Goal: Navigation & Orientation: Locate item on page

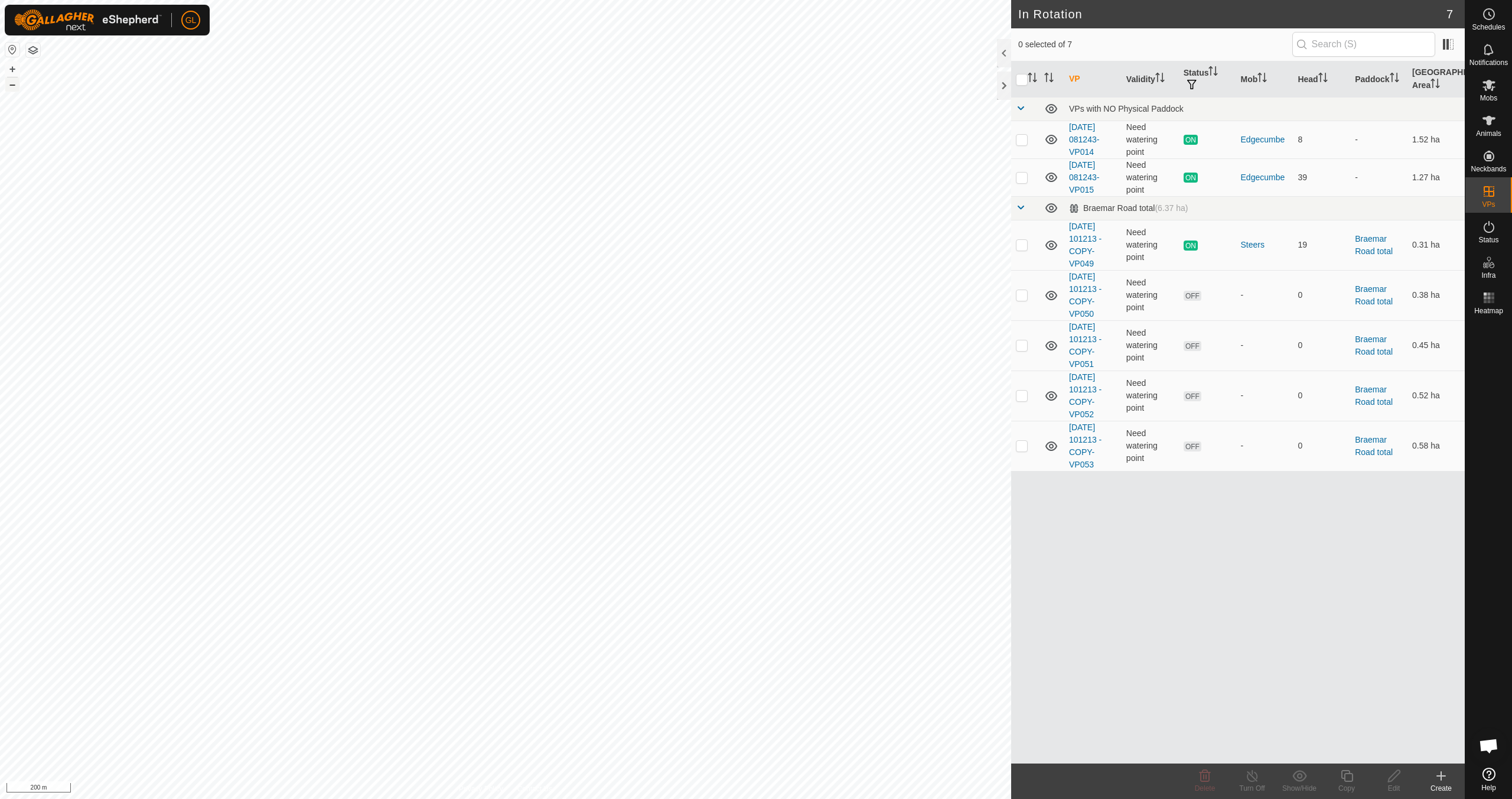
click at [12, 86] on button "–" at bounding box center [12, 84] width 14 height 14
click at [12, 85] on button "–" at bounding box center [12, 84] width 14 height 14
click at [11, 68] on button "+" at bounding box center [12, 69] width 14 height 14
click at [12, 67] on button "+" at bounding box center [12, 69] width 14 height 14
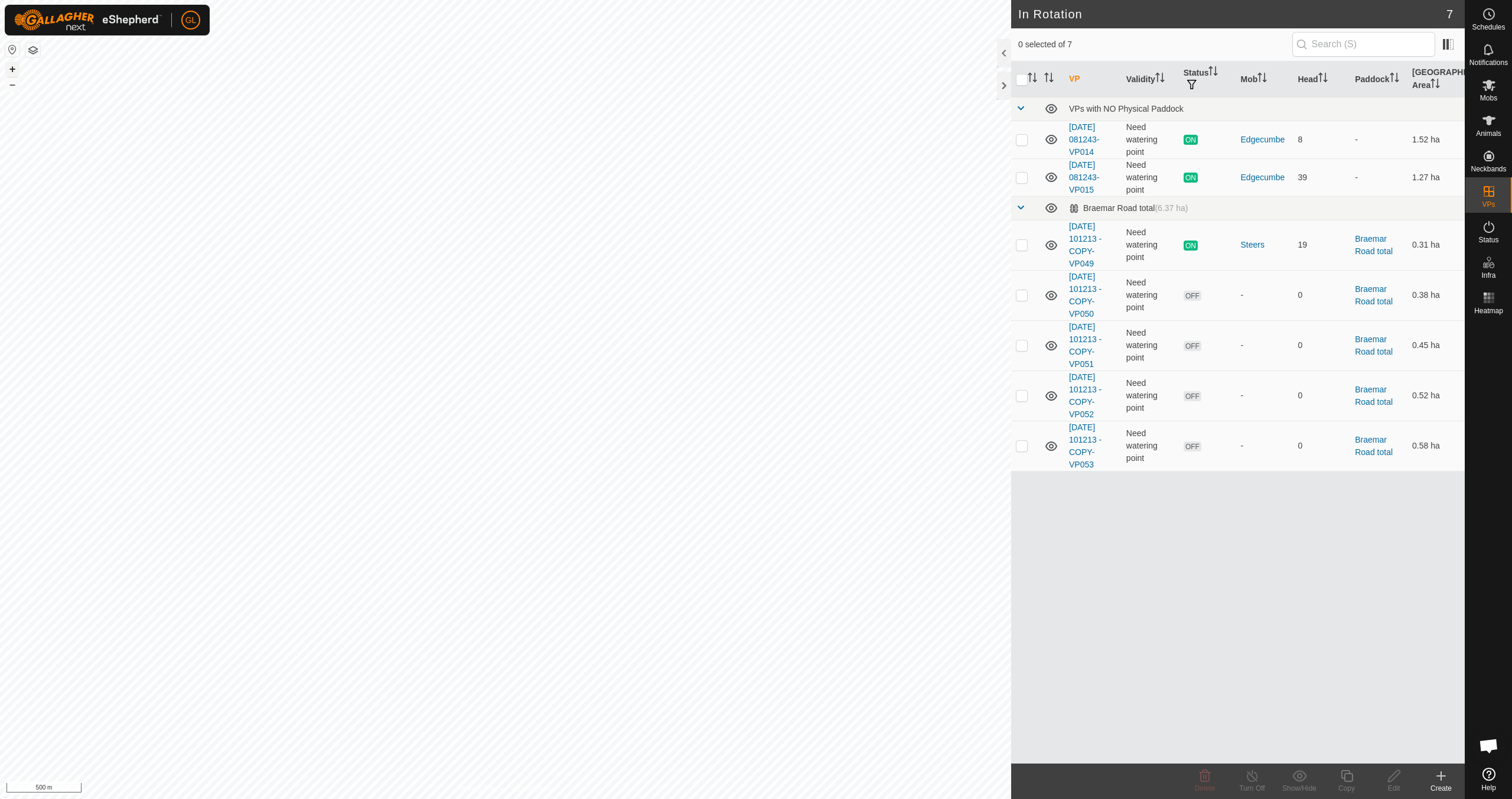
click at [12, 67] on button "+" at bounding box center [12, 69] width 14 height 14
click at [16, 69] on button "+" at bounding box center [12, 69] width 14 height 14
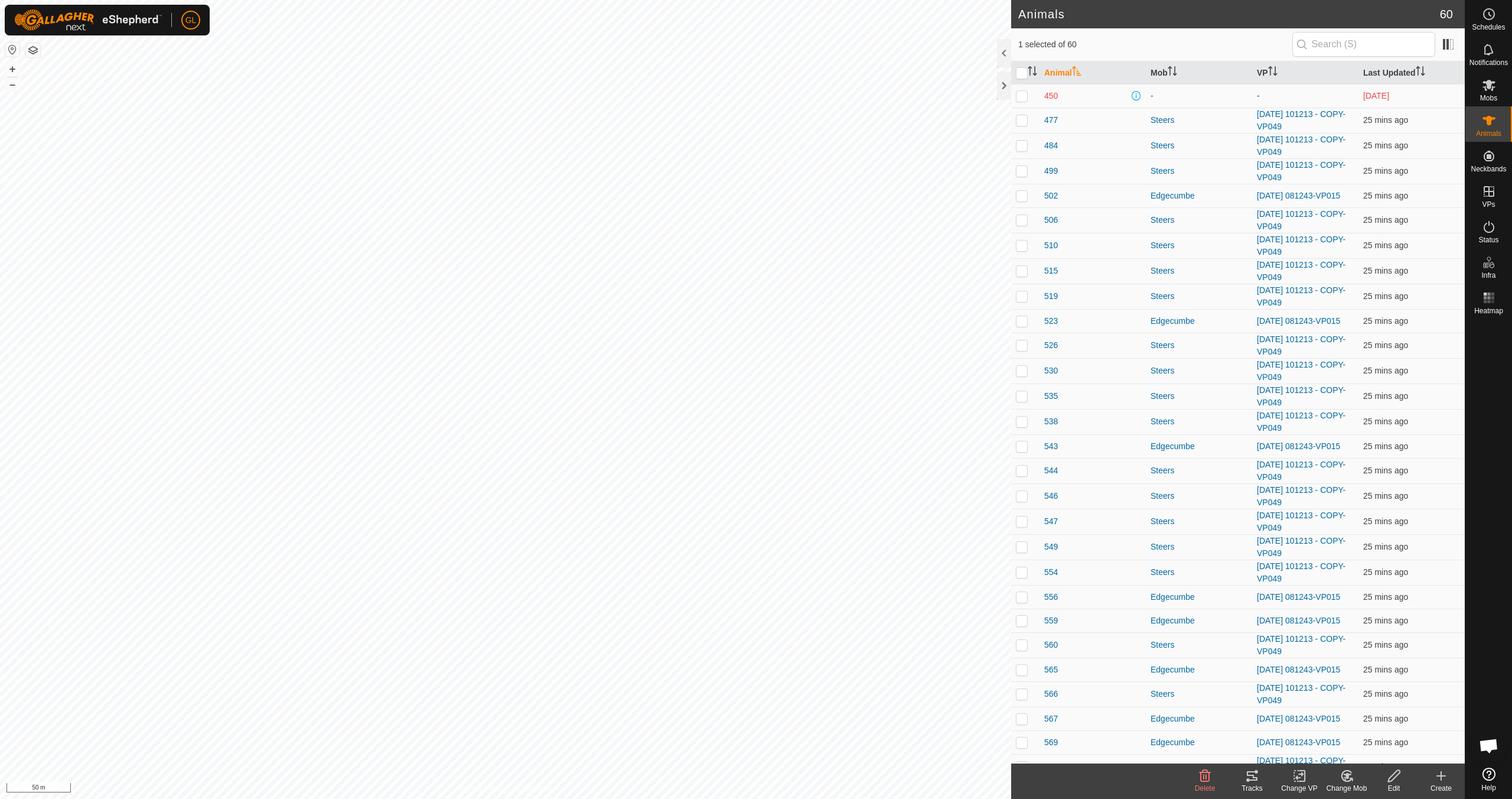
click at [1248, 778] on icon at bounding box center [1247, 779] width 3 height 3
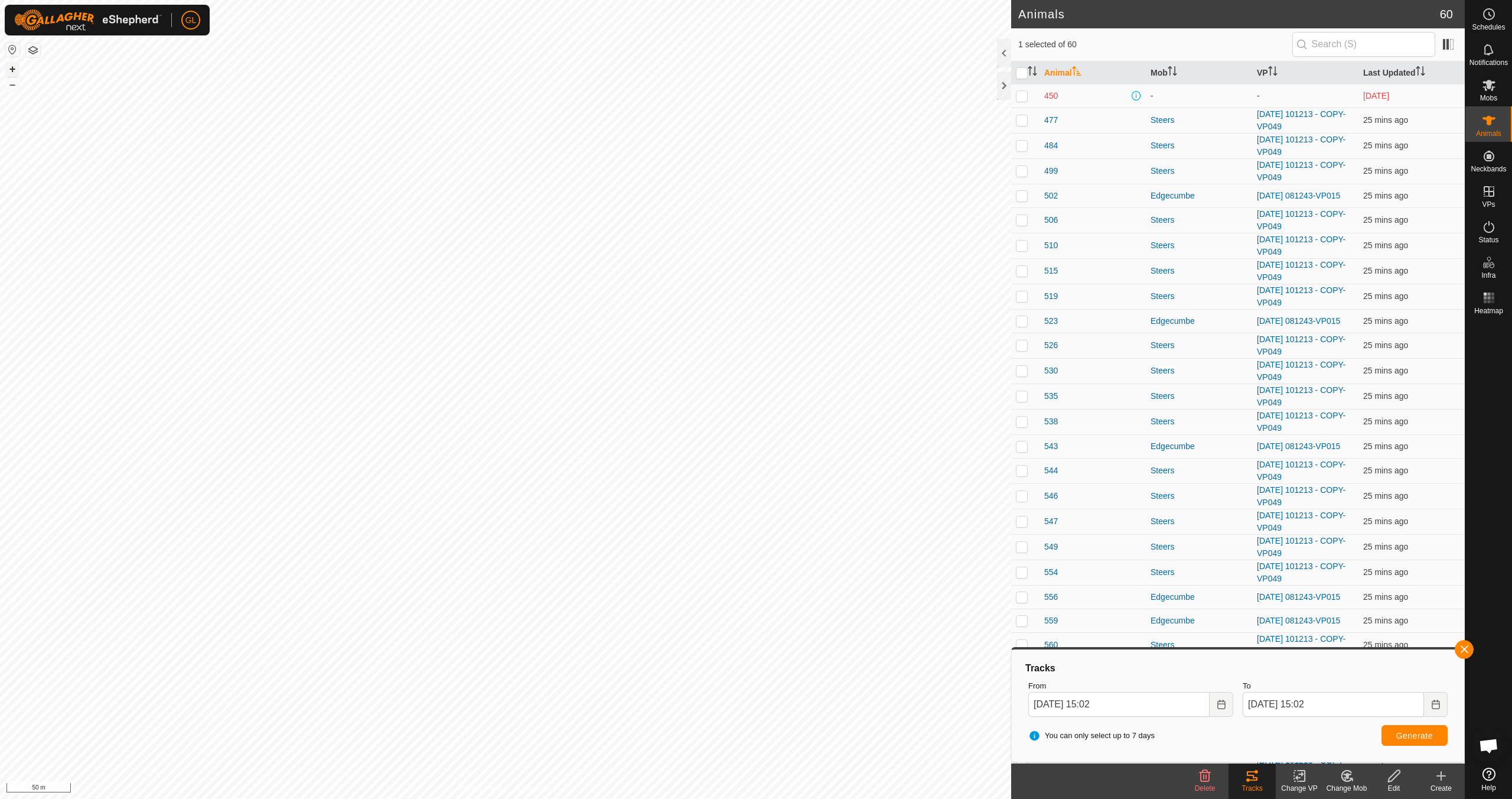
click at [12, 69] on button "+" at bounding box center [12, 69] width 14 height 14
click at [10, 69] on button "+" at bounding box center [12, 69] width 14 height 14
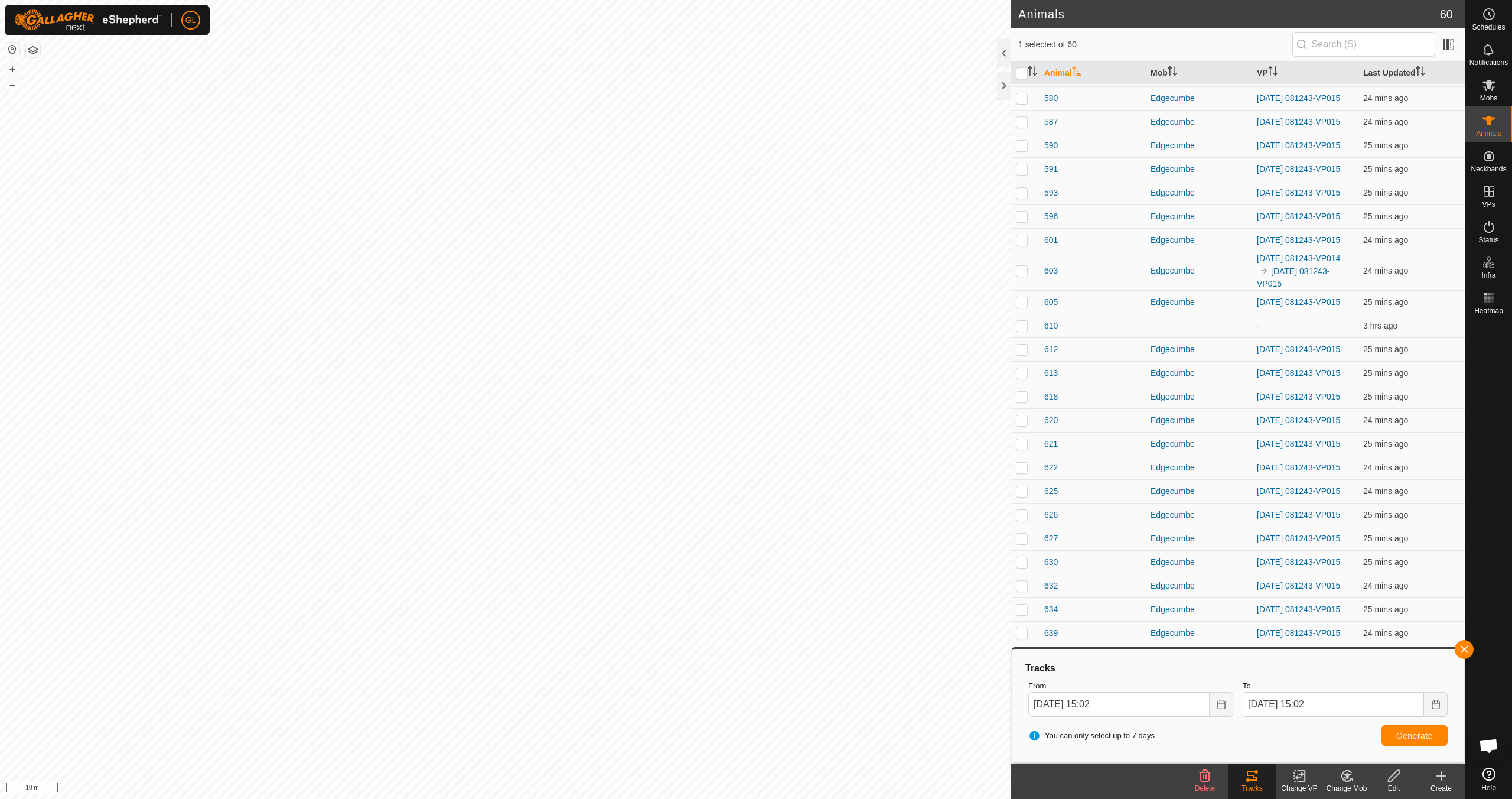
scroll to position [854, 0]
click at [1467, 650] on button "button" at bounding box center [1464, 649] width 19 height 19
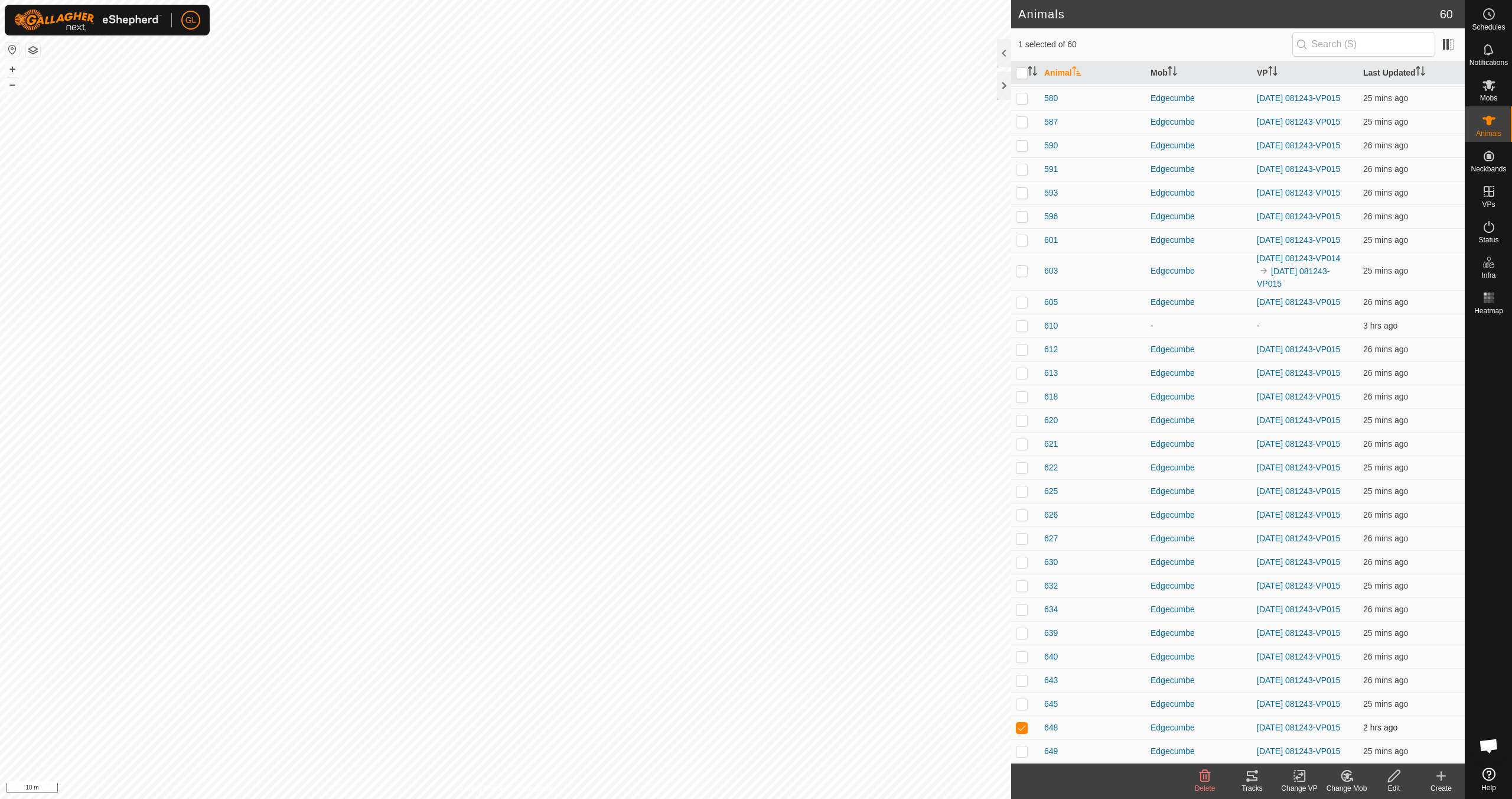
click at [1025, 726] on p-checkbox at bounding box center [1022, 727] width 12 height 9
checkbox input "false"
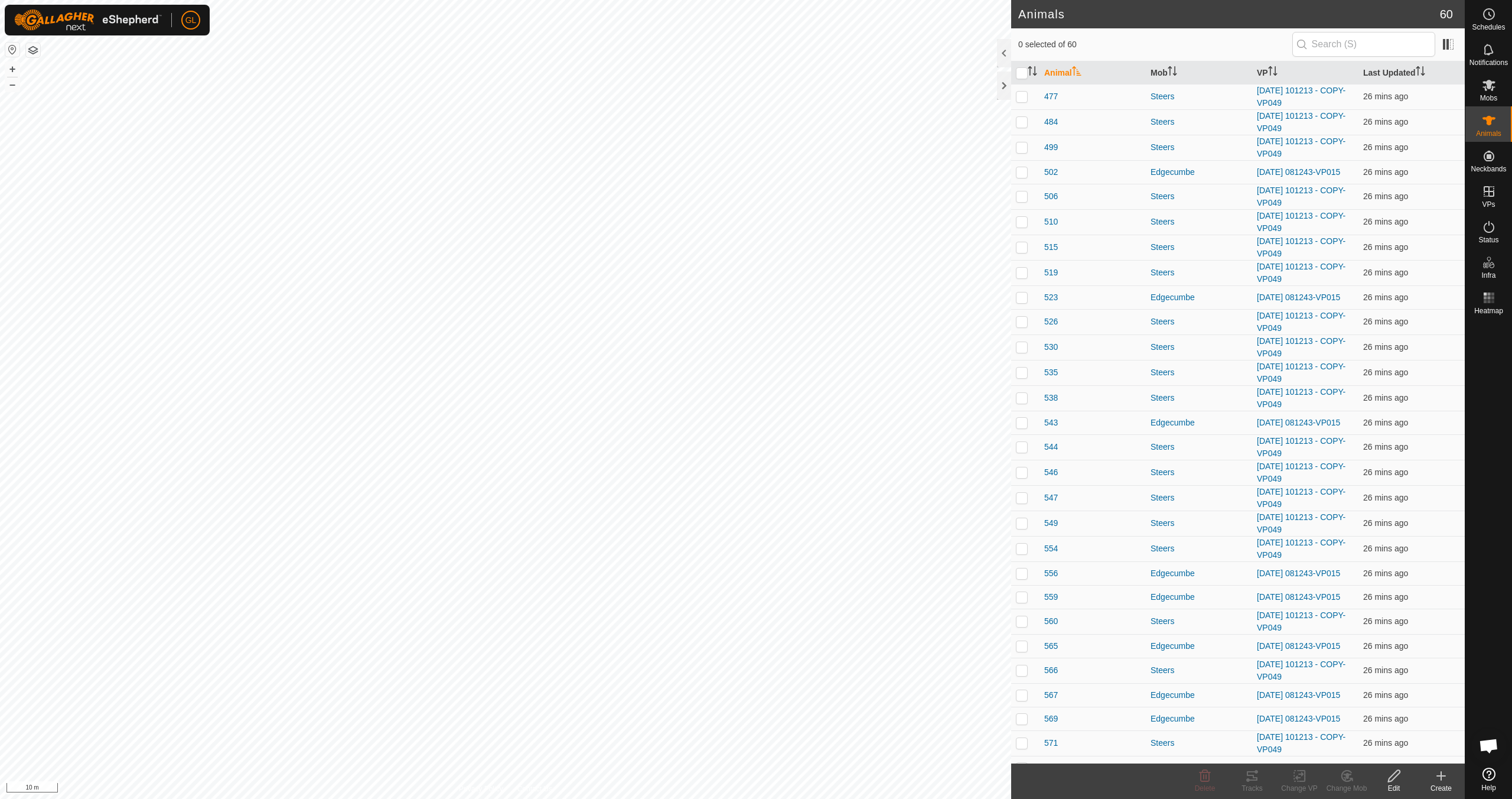
scroll to position [0, 0]
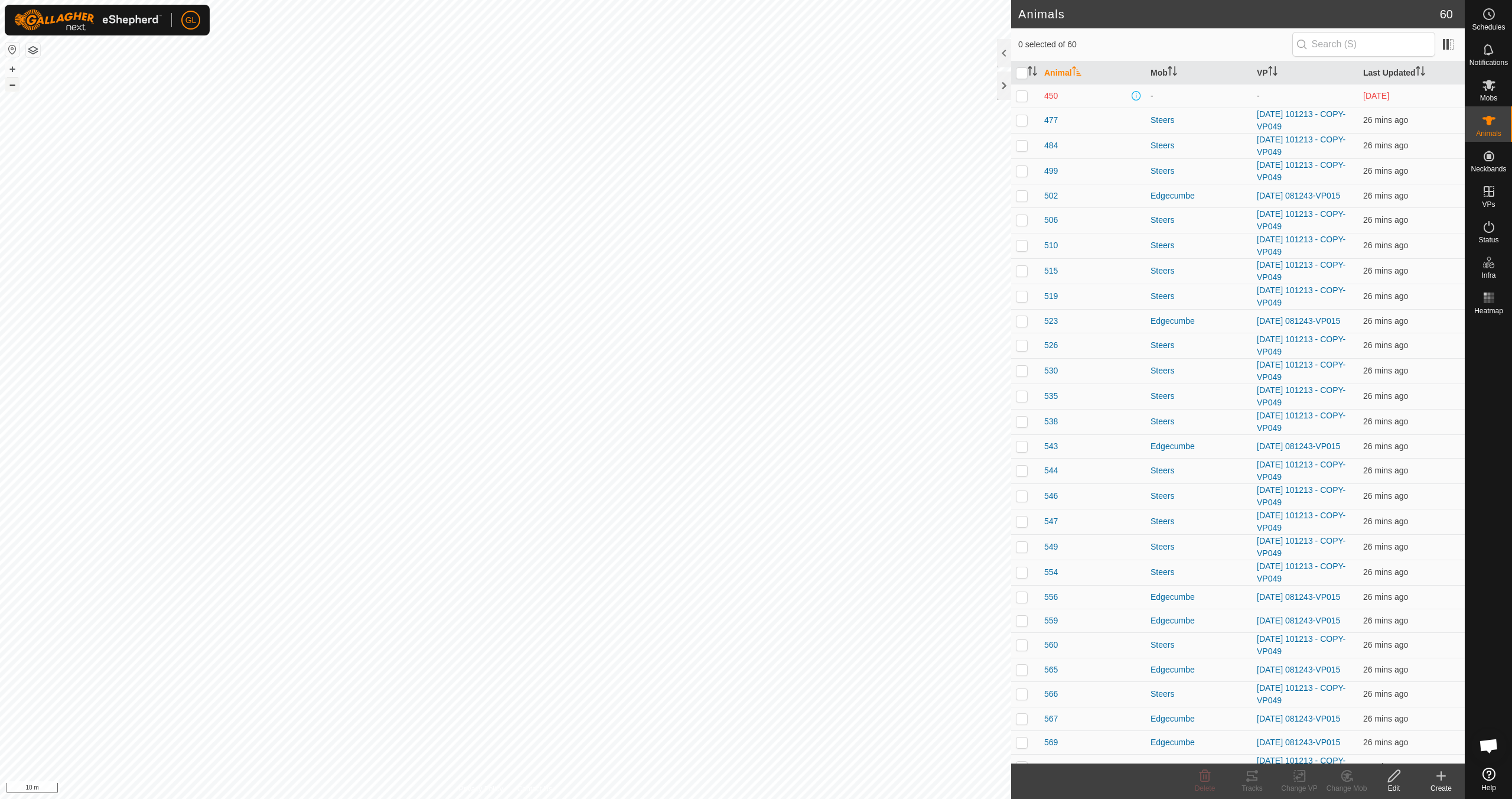
click at [12, 87] on button "–" at bounding box center [12, 84] width 14 height 14
